Goal: Transaction & Acquisition: Book appointment/travel/reservation

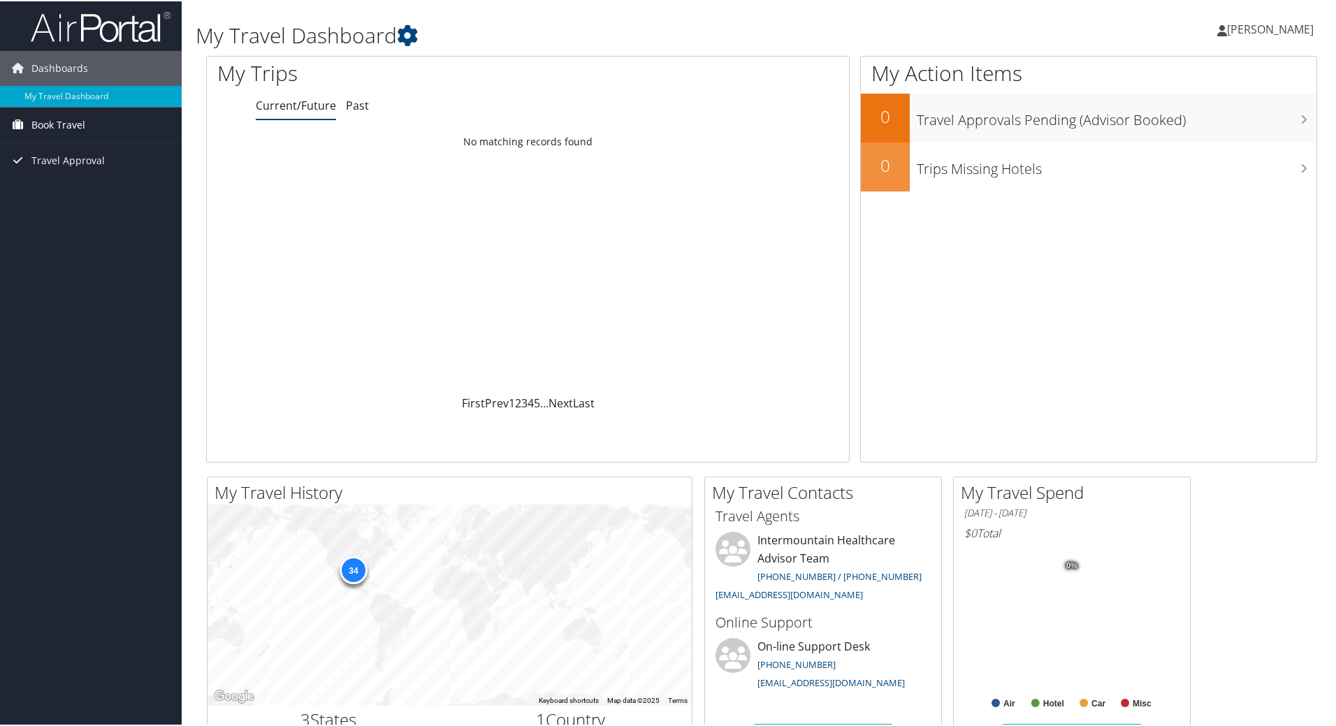
click at [40, 122] on span "Book Travel" at bounding box center [58, 123] width 54 height 35
click at [44, 168] on link "Book/Manage Online Trips" at bounding box center [91, 172] width 182 height 21
